Goal: Information Seeking & Learning: Learn about a topic

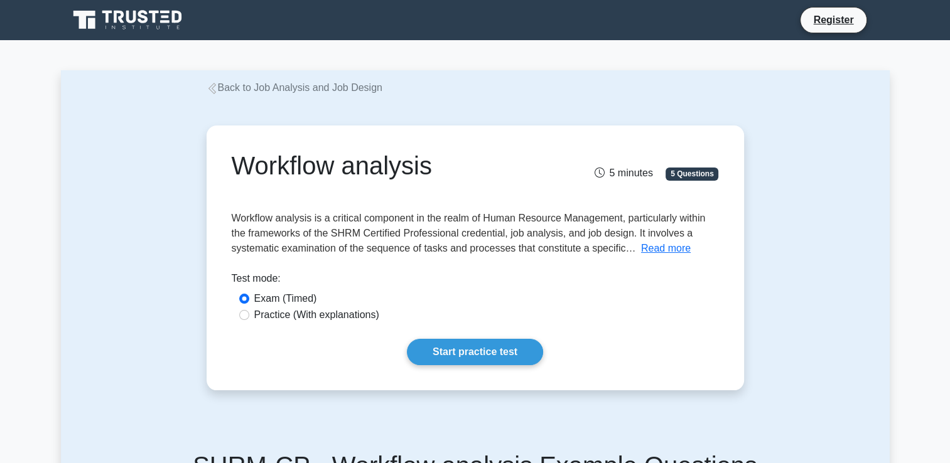
scroll to position [10, 0]
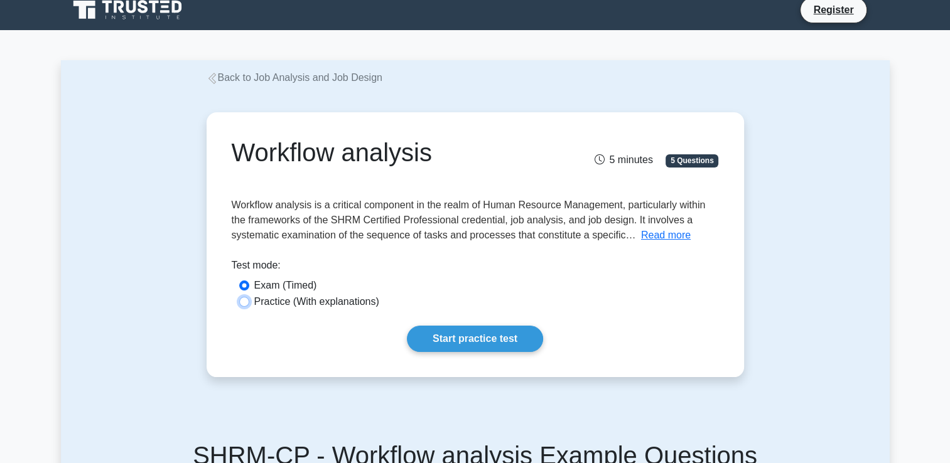
click at [242, 298] on input "Practice (With explanations)" at bounding box center [244, 302] width 10 height 10
radio input "true"
click at [493, 342] on link "Start practice test" at bounding box center [475, 339] width 136 height 26
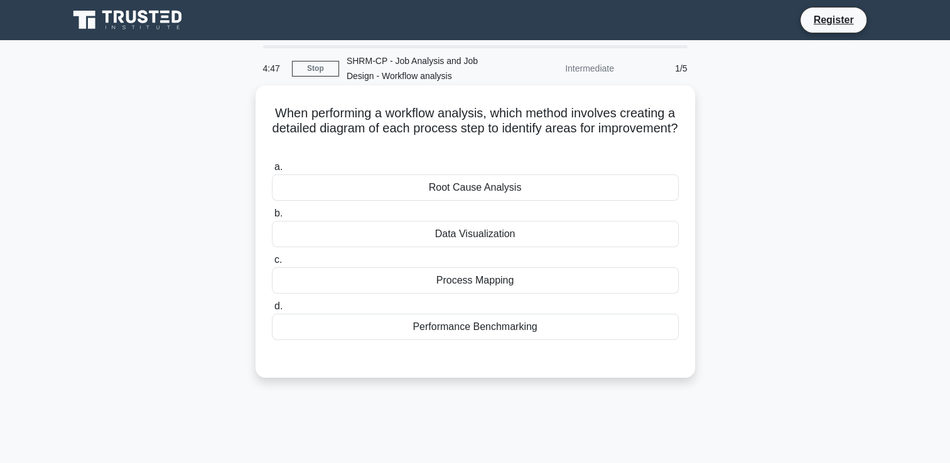
click at [515, 186] on div "Root Cause Analysis" at bounding box center [475, 187] width 407 height 26
click at [272, 171] on input "a. Root Cause Analysis" at bounding box center [272, 167] width 0 height 8
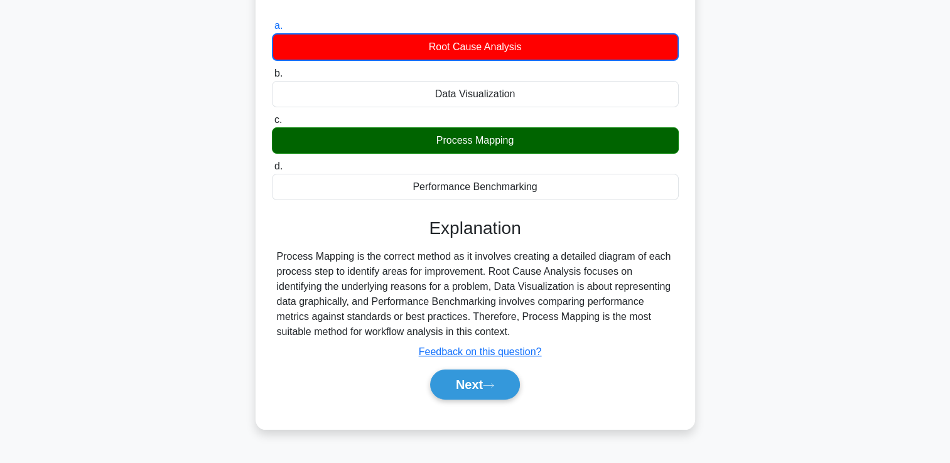
scroll to position [146, 0]
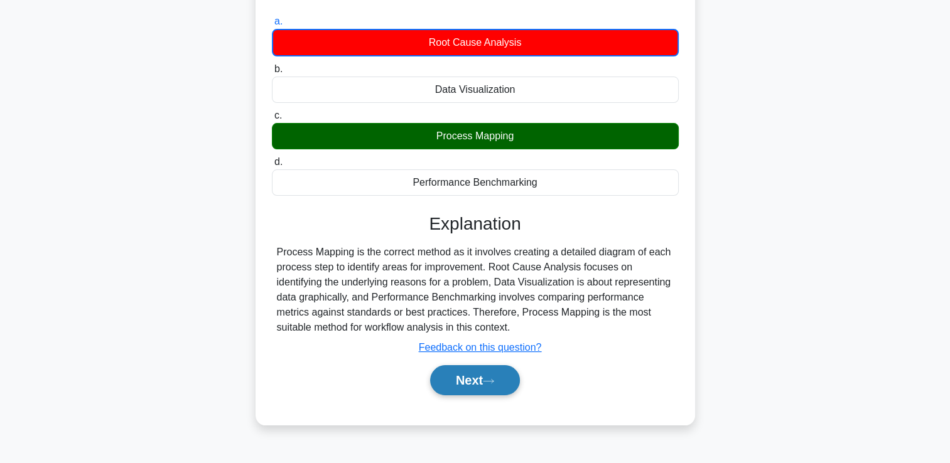
click at [494, 382] on icon at bounding box center [488, 381] width 11 height 7
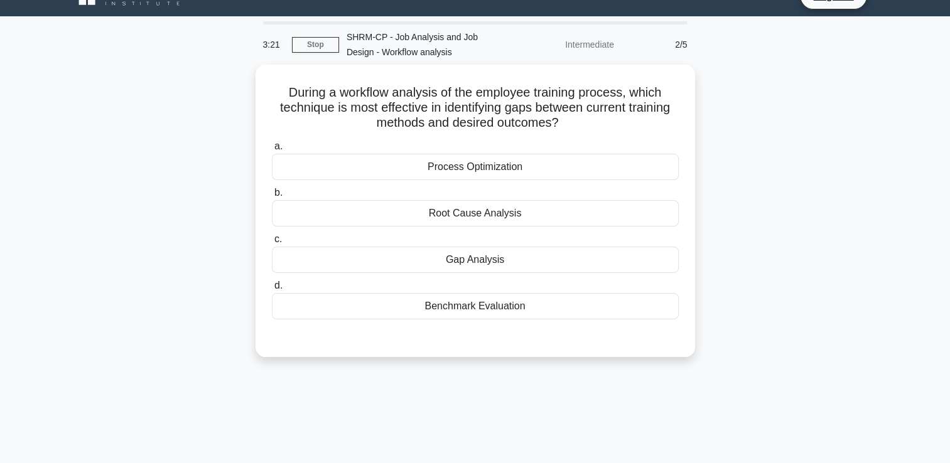
scroll to position [0, 0]
